Goal: Contribute content: Add original content to the website for others to see

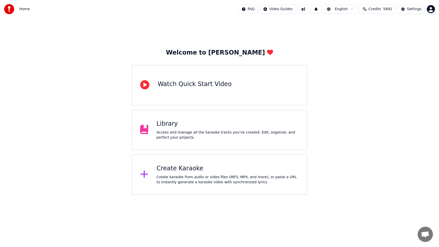
click at [200, 135] on div "Access and manage all the karaoke tracks you’ve created. Edit, organize, and pe…" at bounding box center [228, 135] width 142 height 10
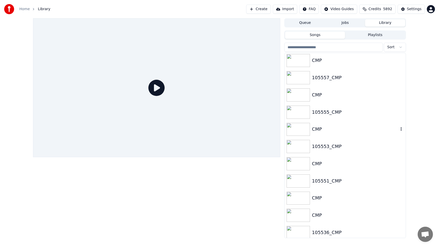
scroll to position [157, 0]
click at [341, 114] on div "105555_CMP" at bounding box center [355, 111] width 87 height 7
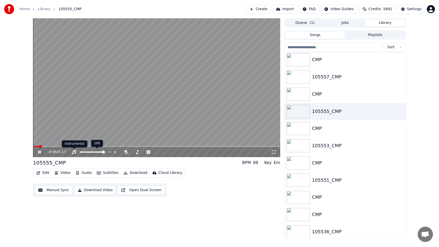
click at [126, 90] on video at bounding box center [156, 87] width 247 height 139
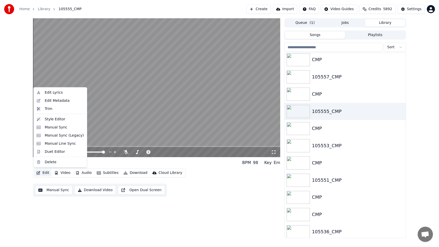
click at [40, 174] on icon "button" at bounding box center [38, 173] width 4 height 4
click at [61, 92] on div "Edit Lyrics" at bounding box center [54, 92] width 18 height 5
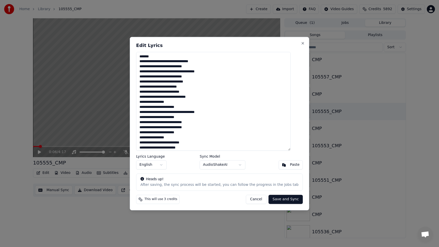
click at [194, 109] on textarea at bounding box center [213, 101] width 155 height 99
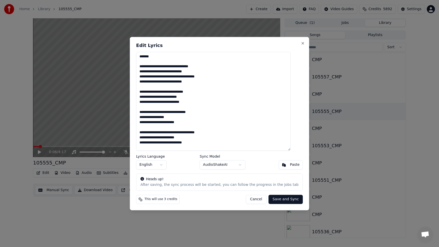
scroll to position [361, 0]
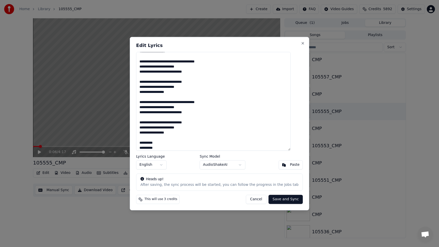
type textarea "**********"
click at [279, 199] on button "Save and Sync" at bounding box center [286, 199] width 34 height 9
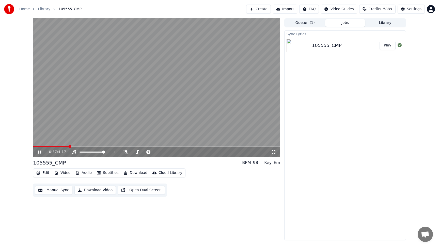
click at [230, 116] on video at bounding box center [156, 87] width 247 height 139
